Goal: Task Accomplishment & Management: Use online tool/utility

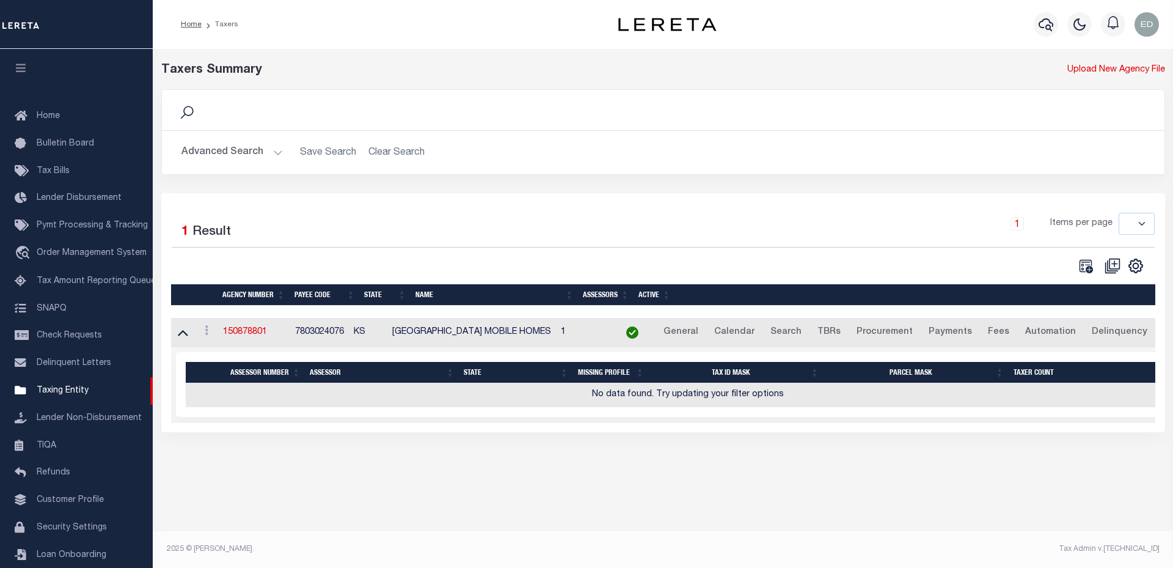
select select
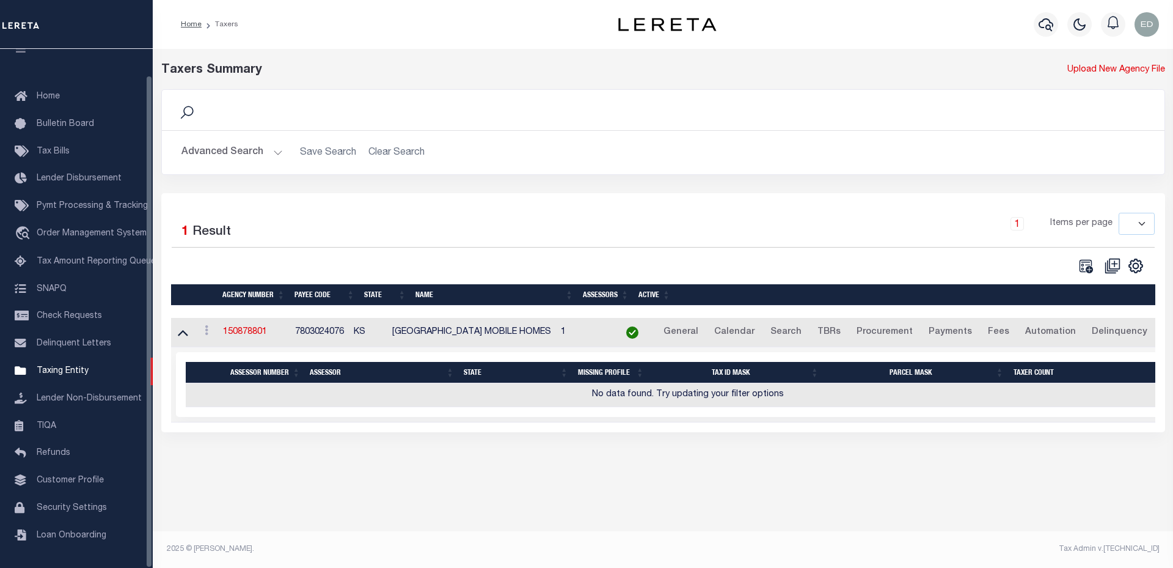
click at [917, 172] on div "Advanced Search Save Search Clear Search tblPayees_dynamictable_____DefaultSave…" at bounding box center [663, 152] width 1002 height 43
click at [588, 469] on div "Taxers Summary Upload New Agency File Search Advanced Search Save Search Clear …" at bounding box center [663, 259] width 1020 height 420
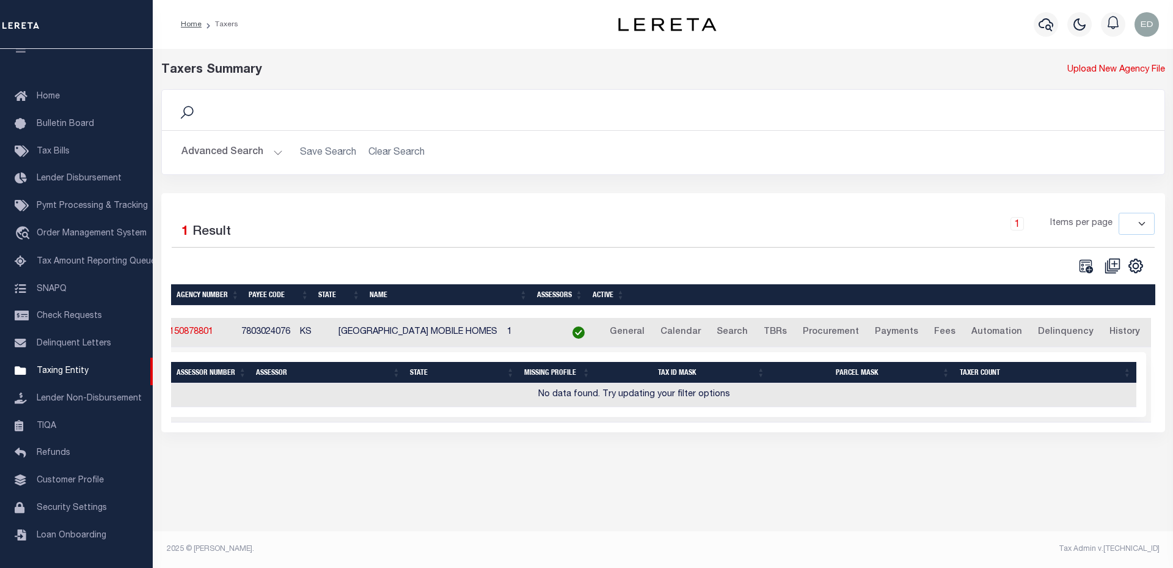
scroll to position [0, 0]
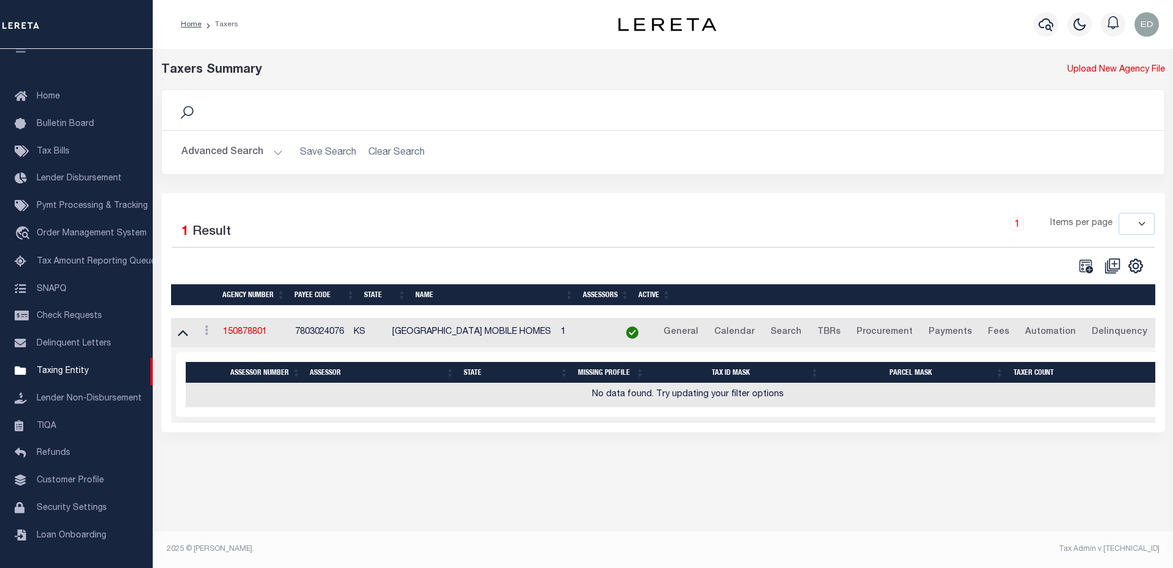
click at [193, 335] on td at bounding box center [183, 333] width 24 height 30
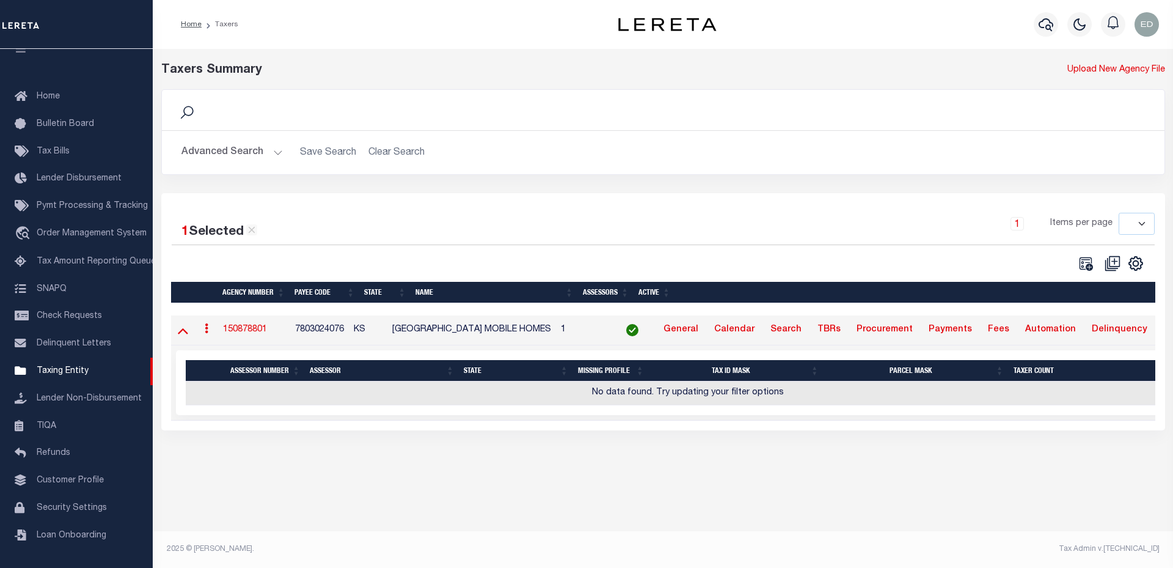
click at [188, 334] on icon at bounding box center [183, 331] width 10 height 6
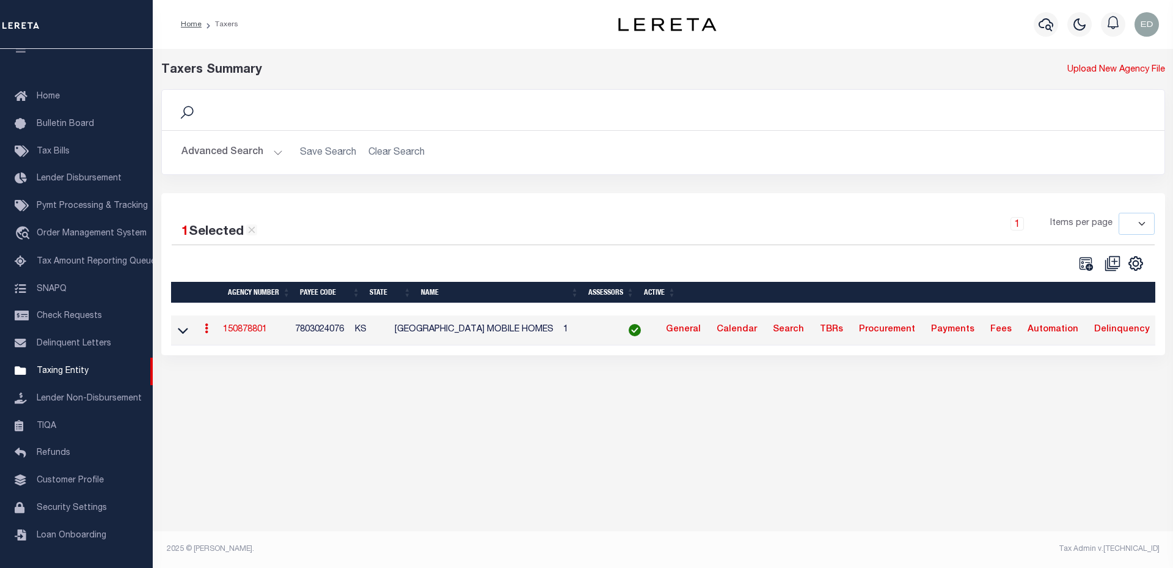
click at [1025, 188] on div "Search Advanced Search Save Search Clear Search tblPayees_dynamictable_____Defa…" at bounding box center [663, 141] width 1022 height 104
click at [498, 475] on div "Taxers Summary Upload New Agency File Search Advanced Search Save Search Clear …" at bounding box center [663, 304] width 1020 height 511
click at [190, 334] on td at bounding box center [183, 330] width 24 height 30
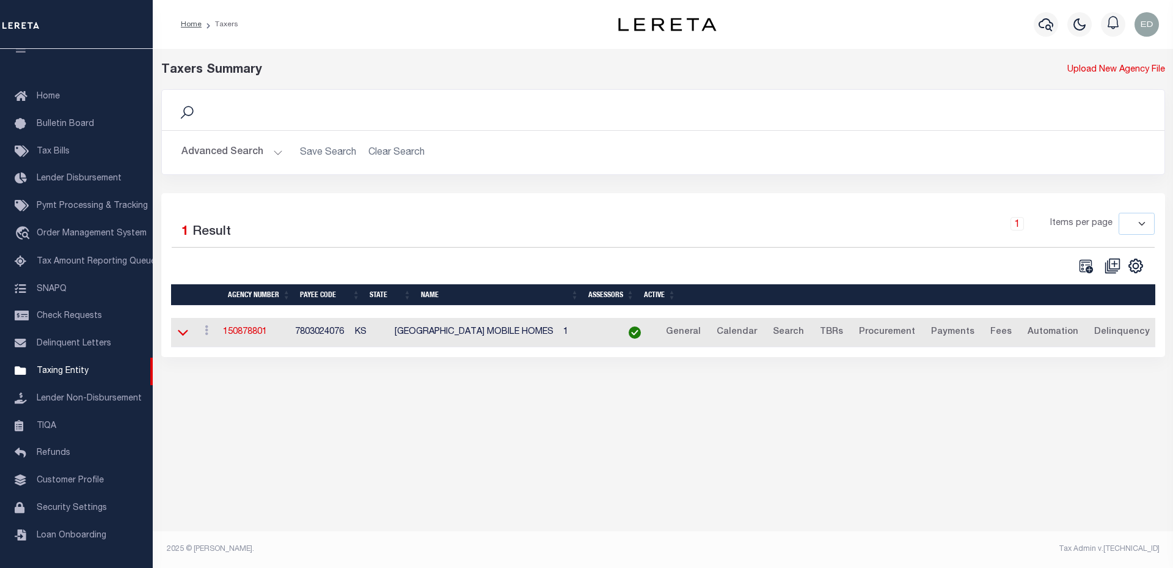
click at [183, 334] on icon at bounding box center [183, 332] width 10 height 13
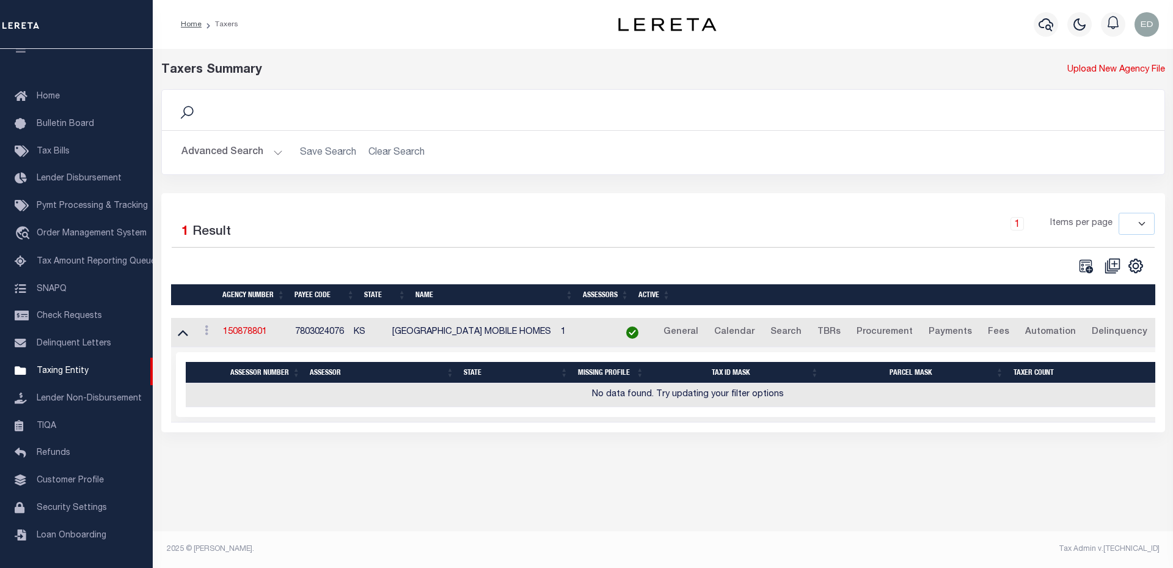
click at [915, 215] on div "1 Items per page 10 25 50 100" at bounding box center [788, 229] width 732 height 32
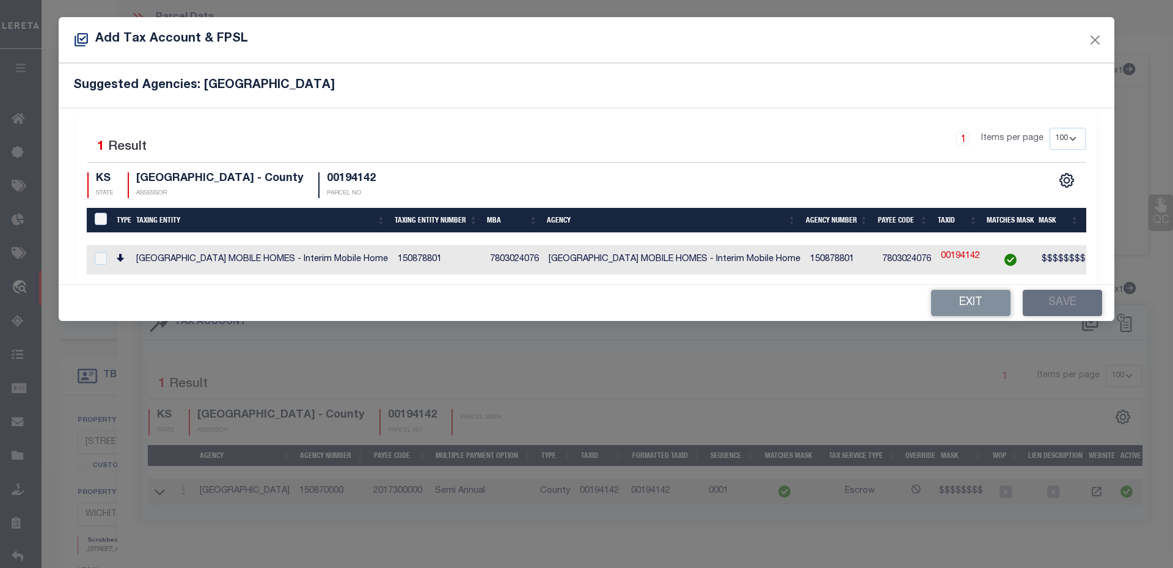
select select "100"
select select "10"
select select "Escrow"
select select "2"
select select "100"
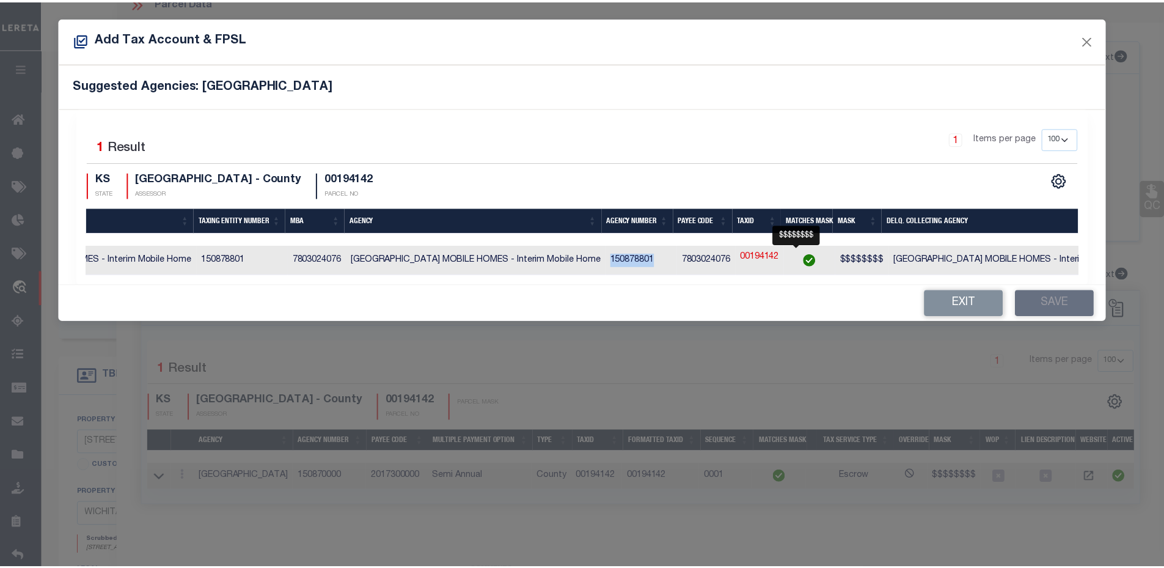
scroll to position [0, 256]
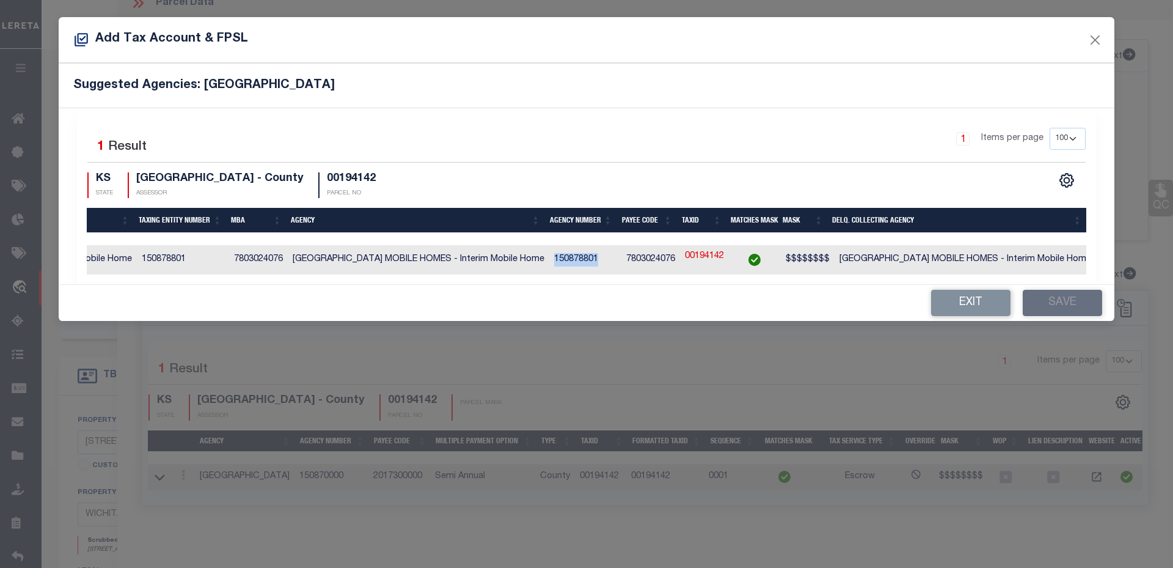
click at [633, 541] on div "Add Tax Account & FPSL Suggested Agencies: [GEOGRAPHIC_DATA] 1 Selected 1 Resul…" at bounding box center [586, 284] width 1173 height 568
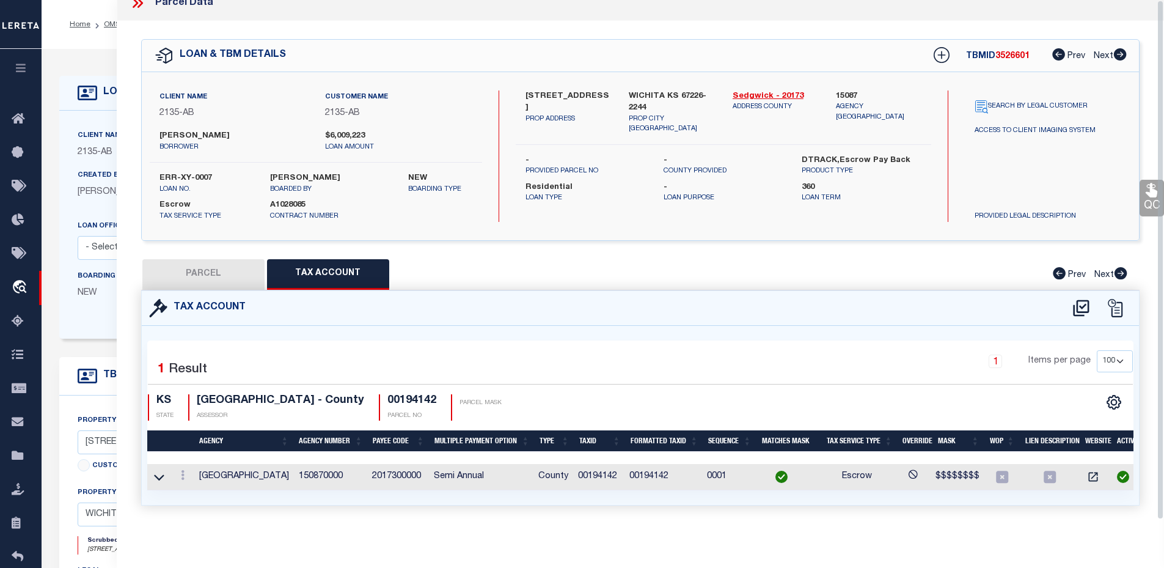
scroll to position [0, 0]
